Goal: Find contact information: Find contact information

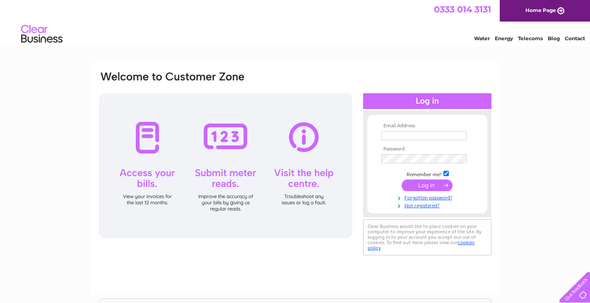
type input "[PERSON_NAME][EMAIL_ADDRESS][DOMAIN_NAME]"
click at [426, 186] on input "submit" at bounding box center [427, 185] width 51 height 12
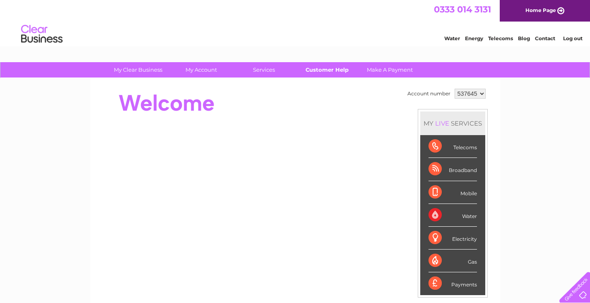
click at [329, 69] on link "Customer Help" at bounding box center [327, 69] width 68 height 15
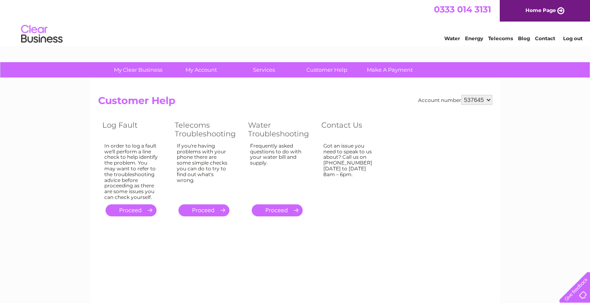
click at [203, 208] on link "." at bounding box center [203, 210] width 51 height 12
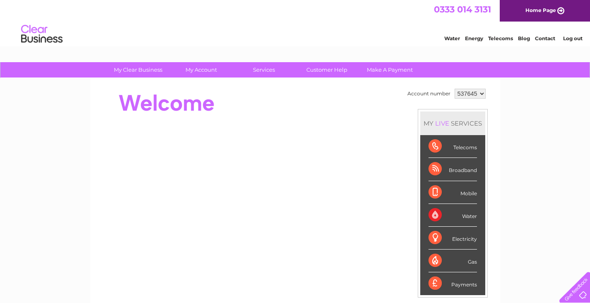
click at [482, 94] on select "537645" at bounding box center [470, 94] width 31 height 10
click at [545, 37] on link "Contact" at bounding box center [545, 38] width 20 height 6
